Goal: Complete application form

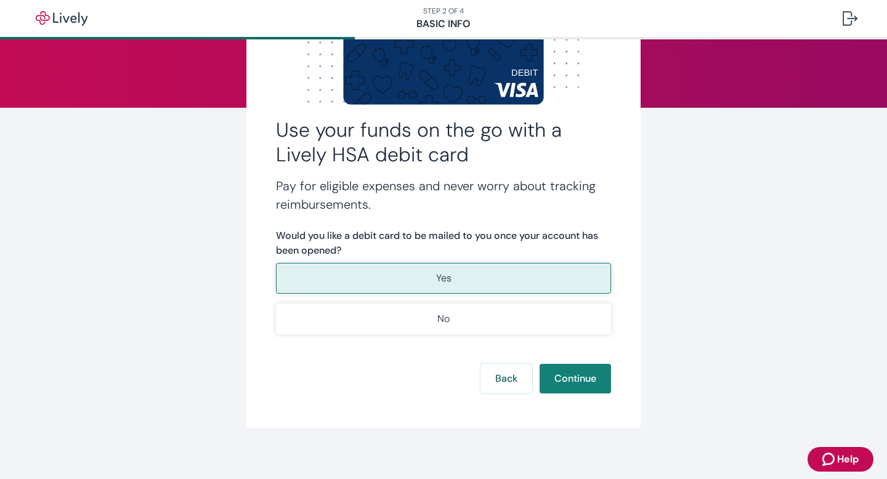
scroll to position [124, 0]
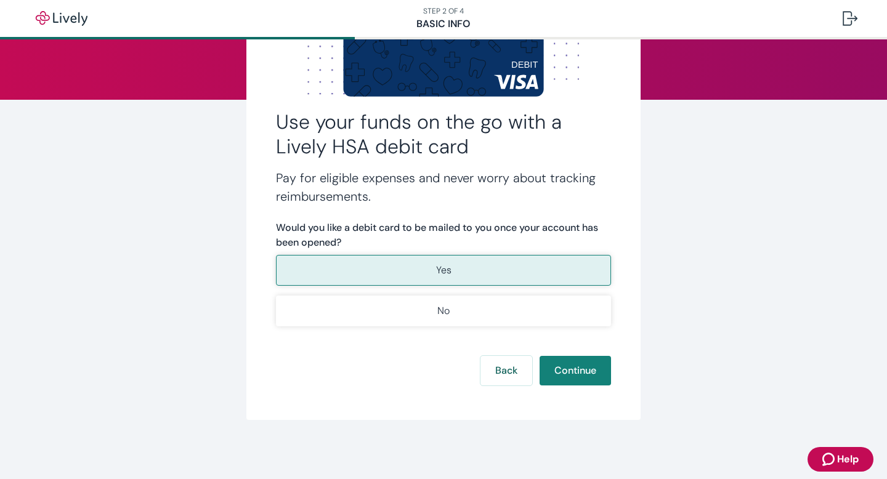
click at [454, 264] on button "Yes" at bounding box center [443, 270] width 335 height 31
click at [558, 370] on button "Continue" at bounding box center [575, 371] width 71 height 30
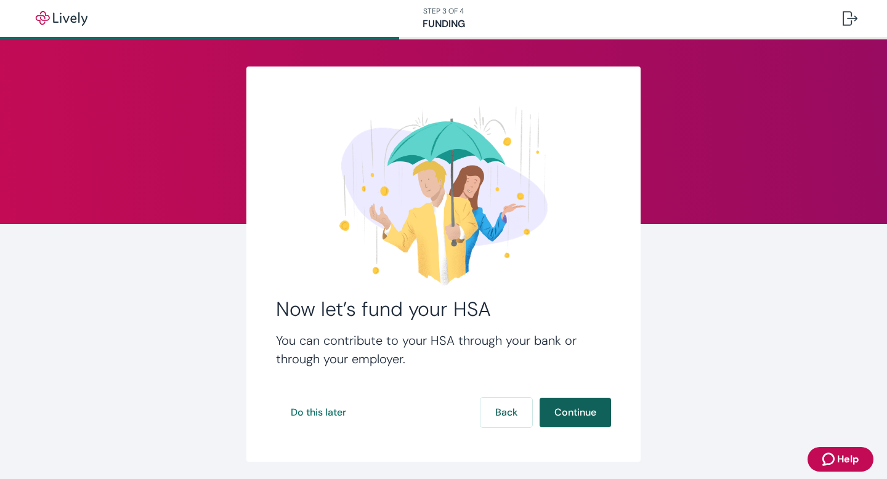
click at [582, 418] on button "Continue" at bounding box center [575, 413] width 71 height 30
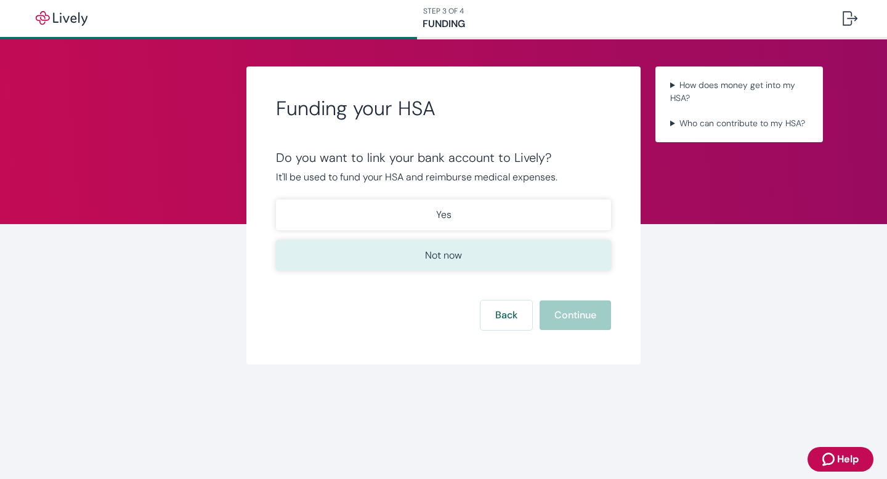
click at [445, 263] on button "Not now" at bounding box center [443, 255] width 335 height 31
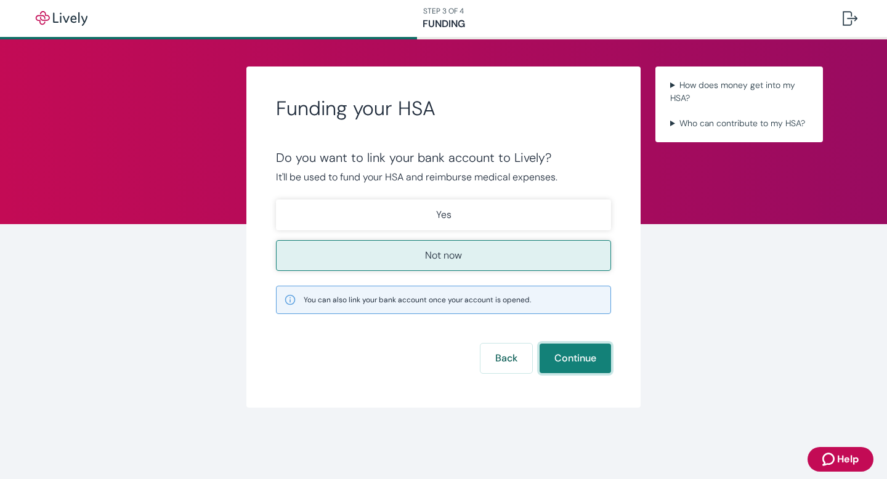
click at [565, 358] on button "Continue" at bounding box center [575, 359] width 71 height 30
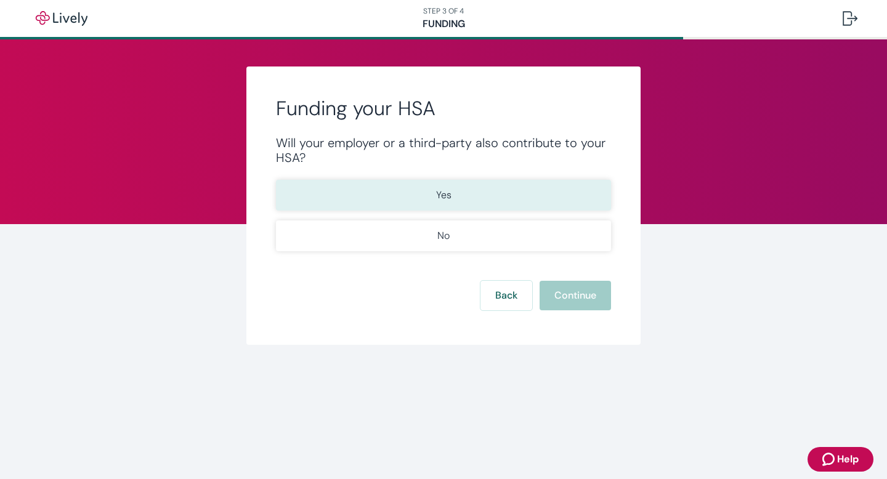
click at [404, 206] on button "Yes" at bounding box center [443, 195] width 335 height 31
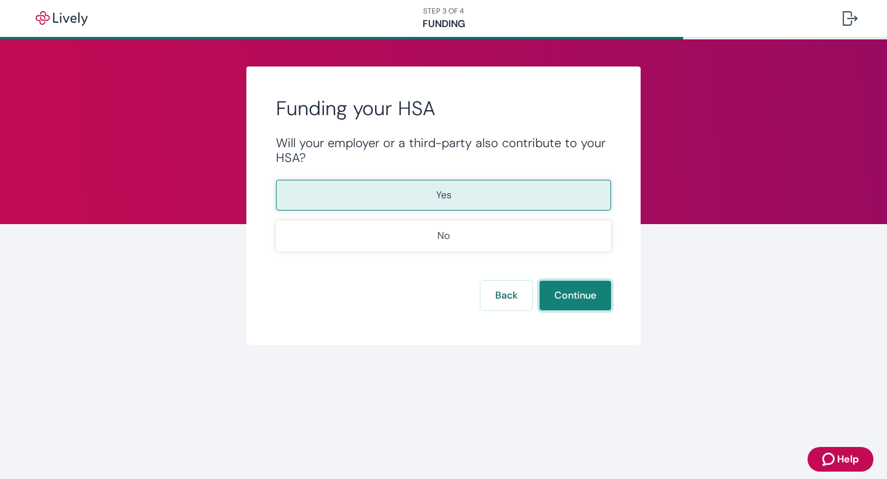
click at [566, 300] on button "Continue" at bounding box center [575, 296] width 71 height 30
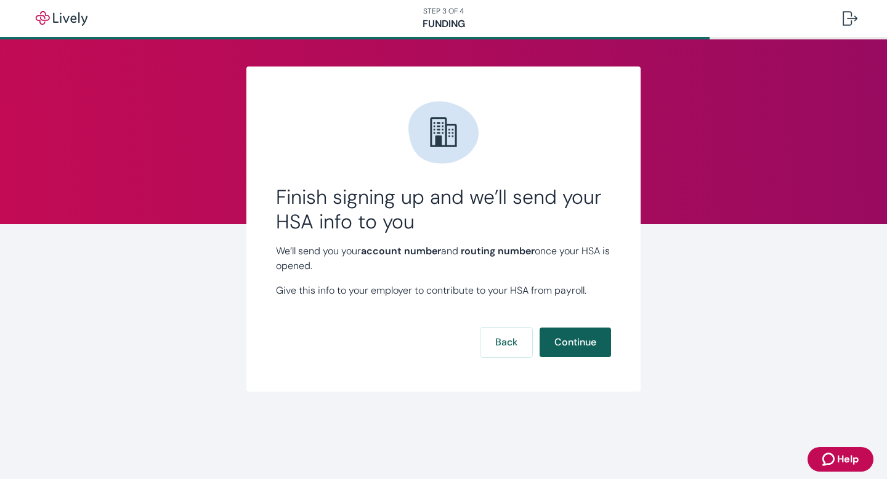
click at [568, 337] on button "Continue" at bounding box center [575, 343] width 71 height 30
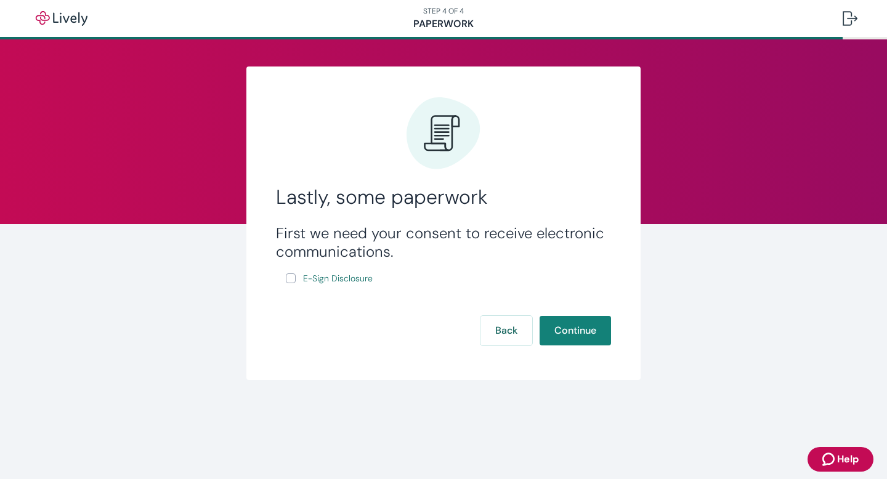
click at [292, 280] on input "E-Sign Disclosure" at bounding box center [291, 279] width 10 height 10
checkbox input "true"
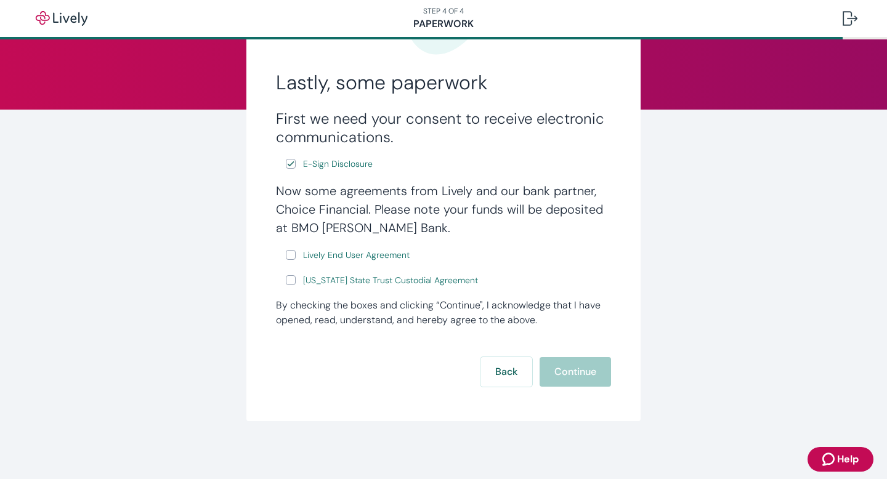
scroll to position [117, 0]
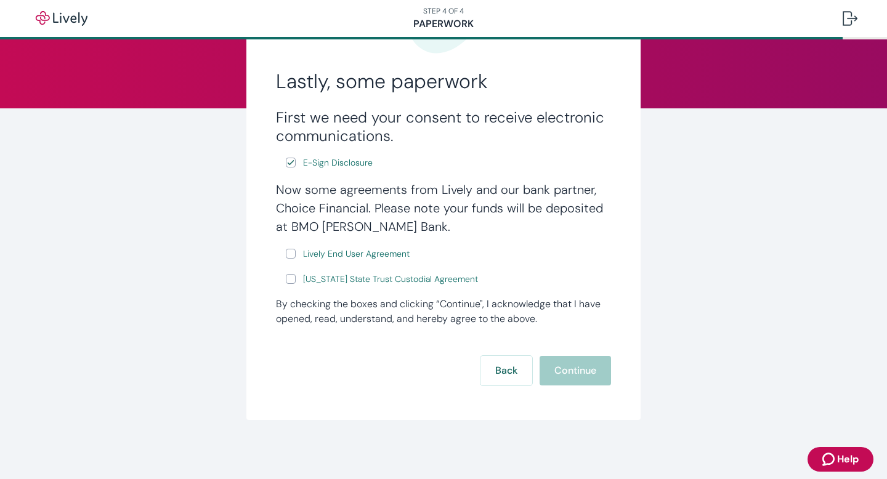
click at [293, 256] on input "Lively End User Agreement" at bounding box center [291, 254] width 10 height 10
checkbox input "true"
click at [292, 276] on input "[US_STATE] State Trust Custodial Agreement" at bounding box center [291, 279] width 10 height 10
checkbox input "true"
click at [571, 370] on button "Continue" at bounding box center [575, 371] width 71 height 30
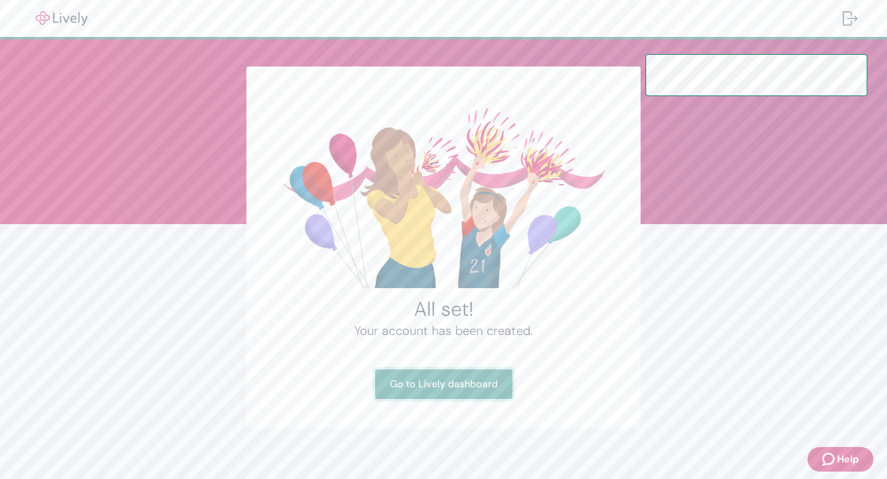
click at [439, 388] on link "Go to Lively dashboard" at bounding box center [443, 385] width 137 height 30
